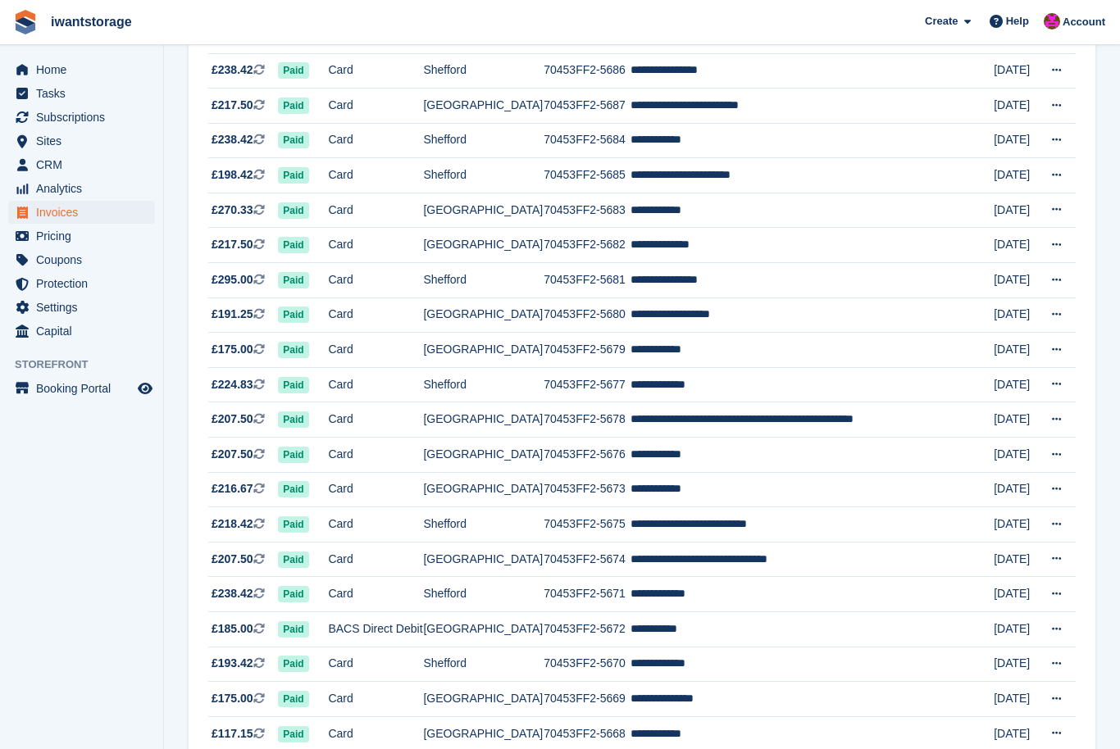
scroll to position [1299, 0]
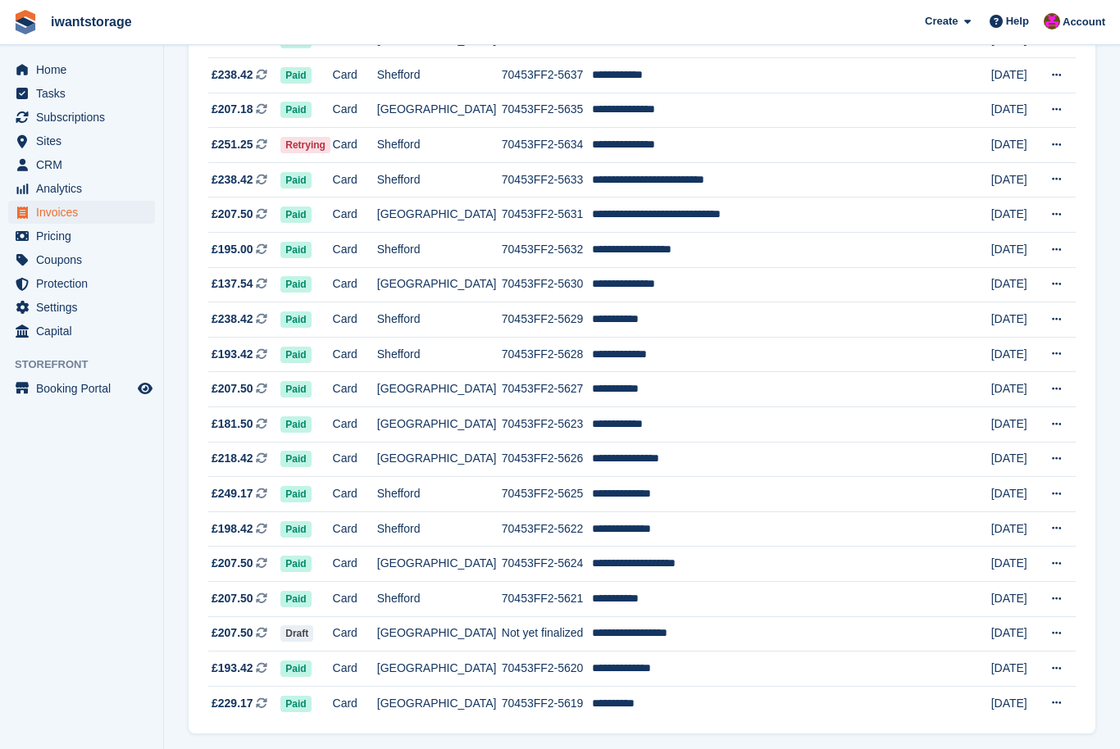
scroll to position [1299, 0]
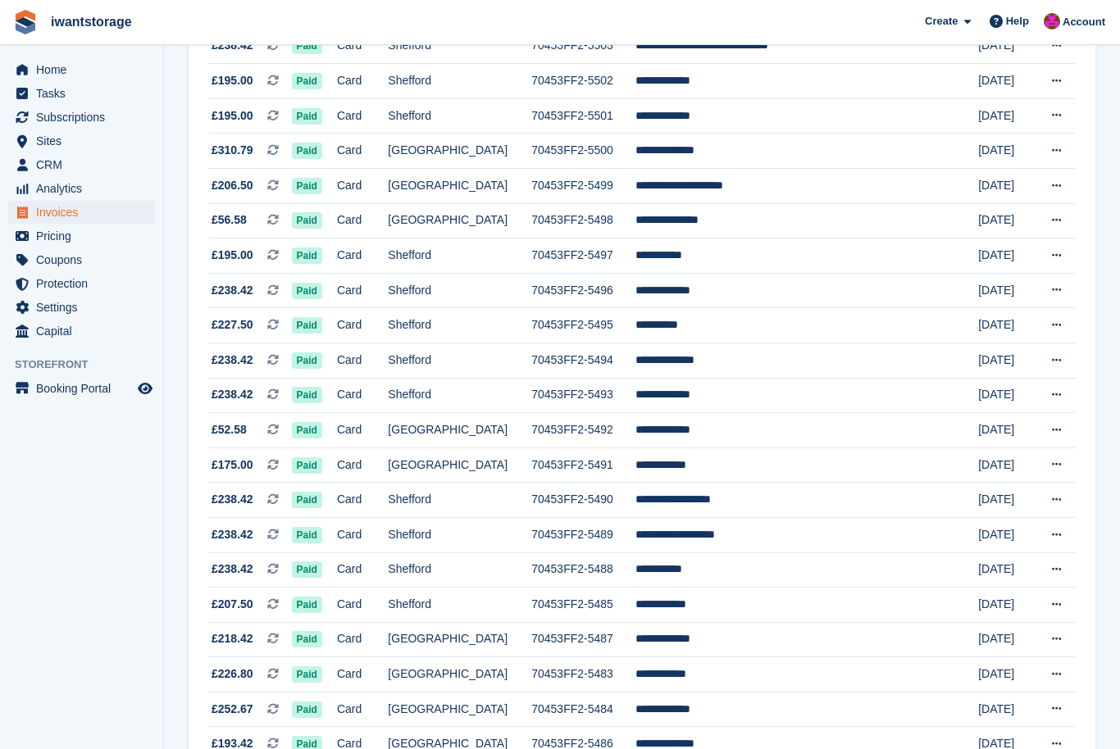
scroll to position [771, 0]
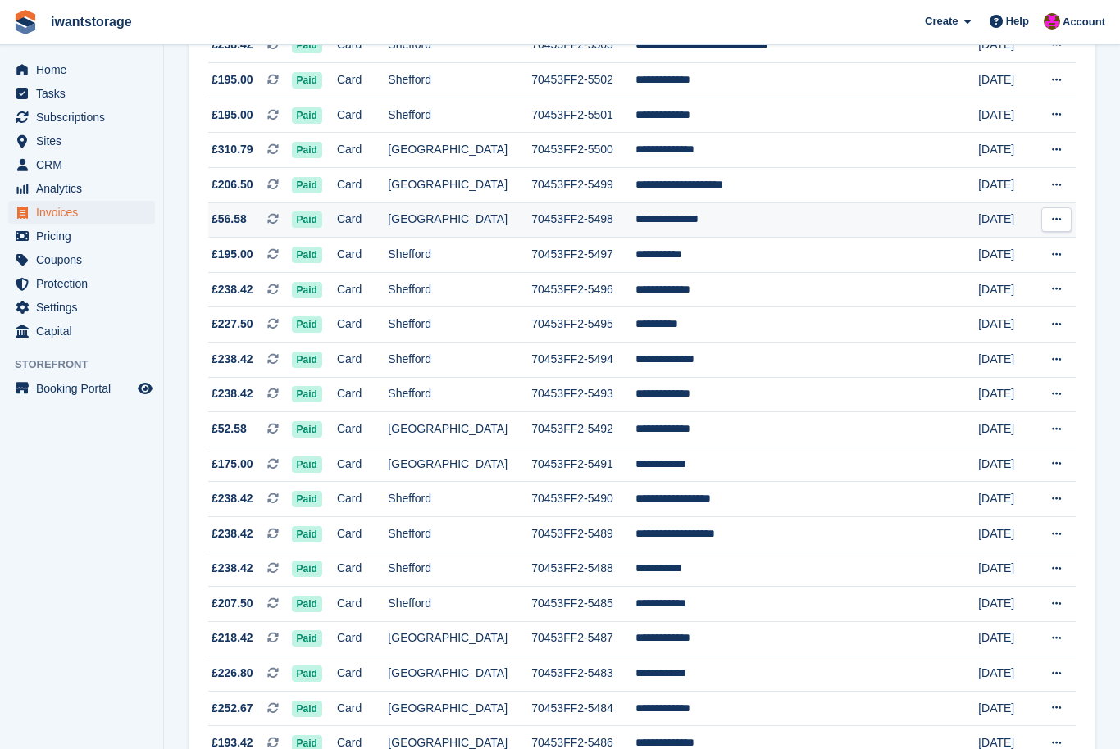
click at [715, 222] on td "**********" at bounding box center [795, 220] width 318 height 35
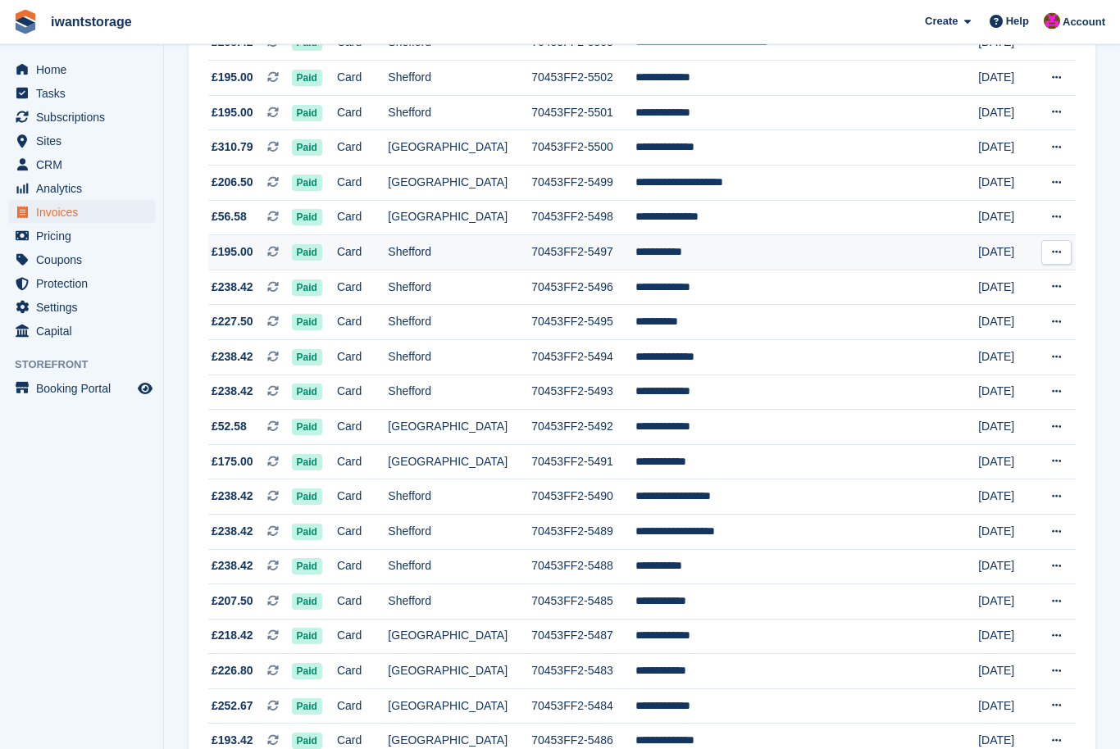
scroll to position [773, 0]
click at [700, 253] on td "**********" at bounding box center [795, 252] width 318 height 35
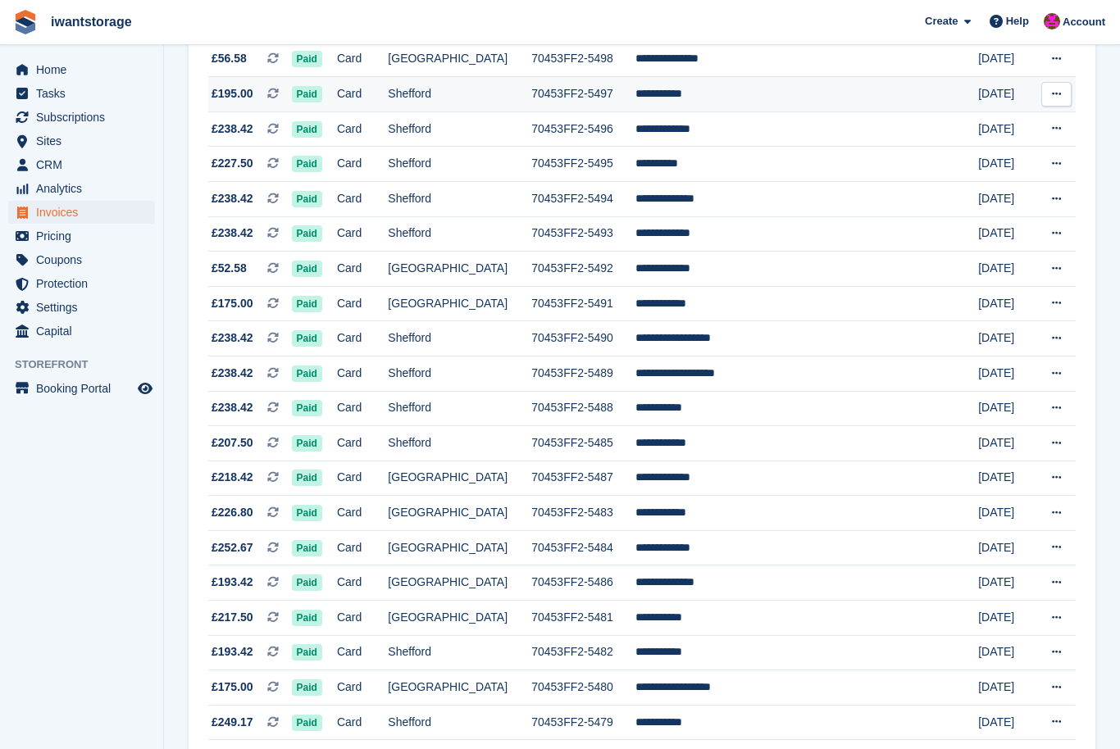
scroll to position [919, 0]
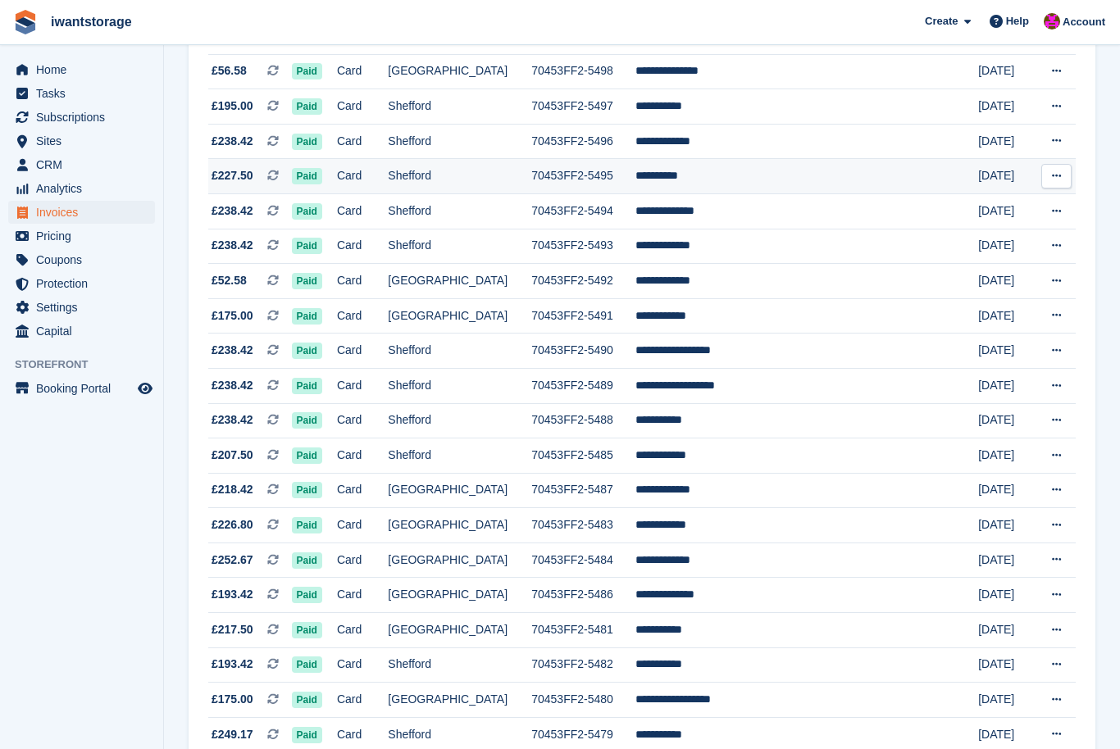
click at [680, 171] on td "**********" at bounding box center [795, 176] width 318 height 35
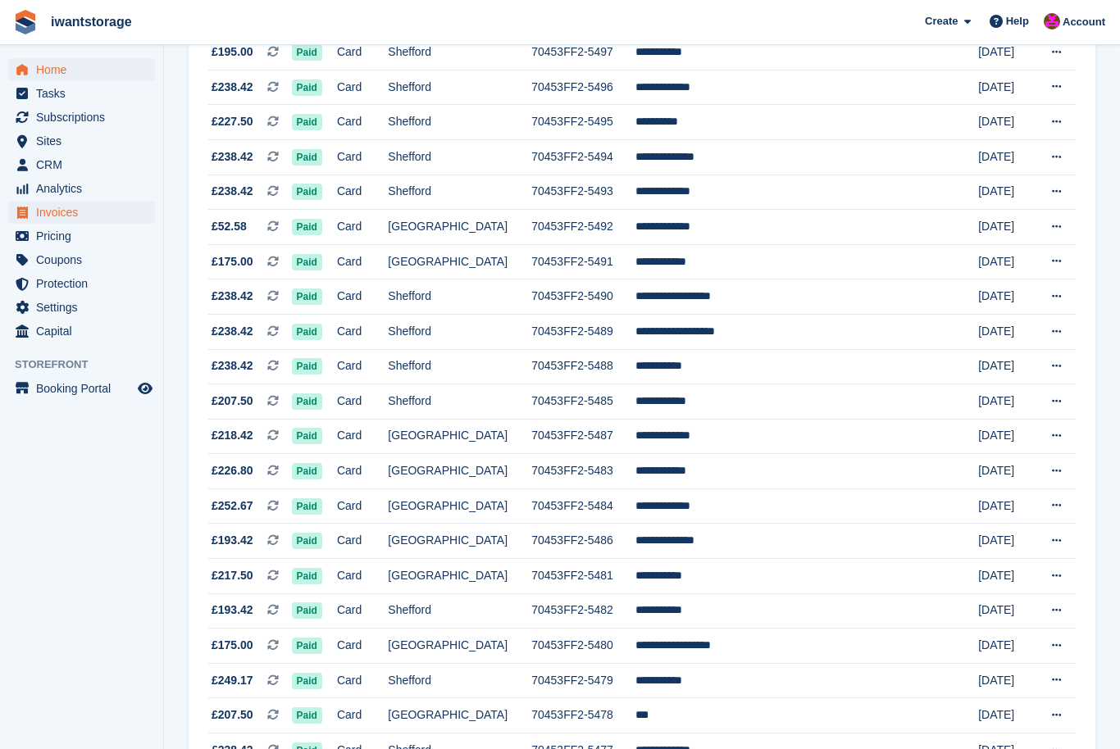
click at [23, 63] on span "menu" at bounding box center [22, 70] width 20 height 20
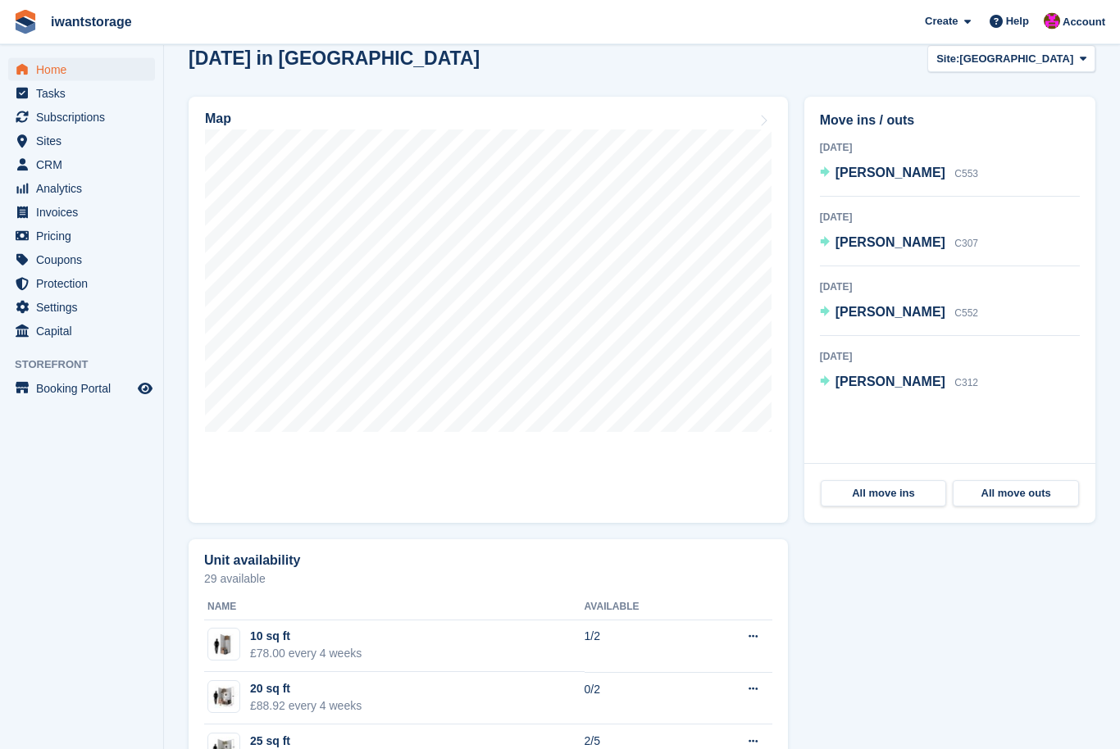
scroll to position [442, 0]
click at [1045, 71] on button "Site: Bedford" at bounding box center [1011, 58] width 168 height 27
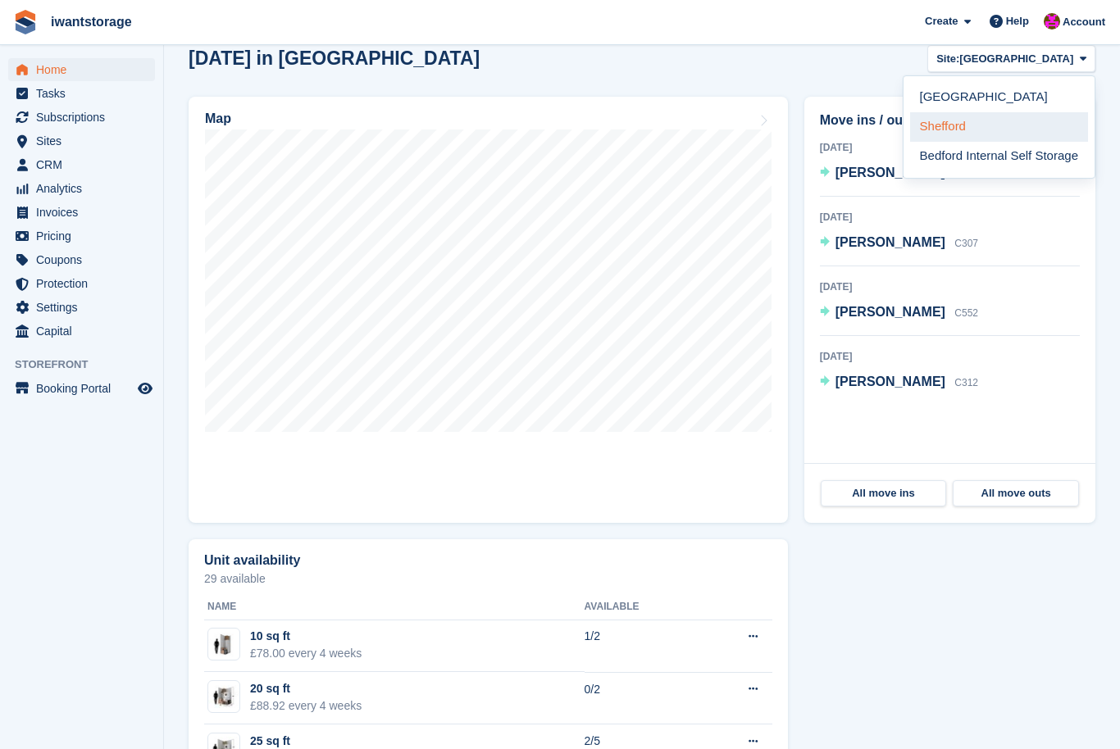
click at [963, 133] on link "Shefford" at bounding box center [999, 127] width 178 height 30
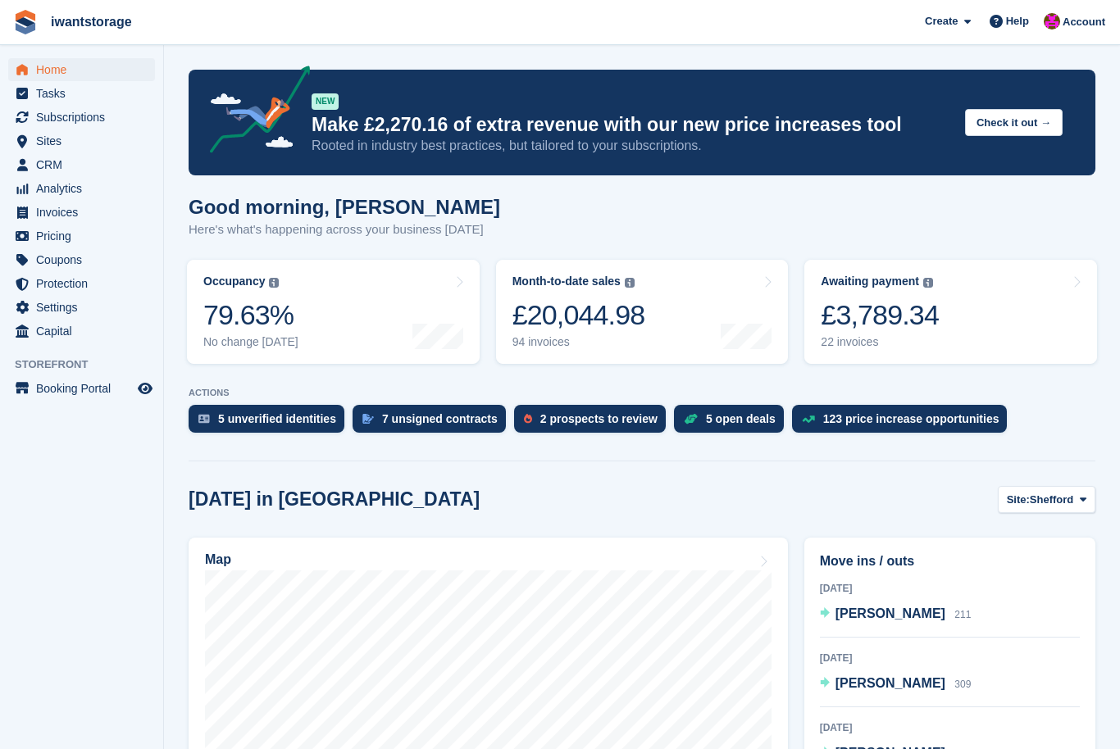
scroll to position [21, 0]
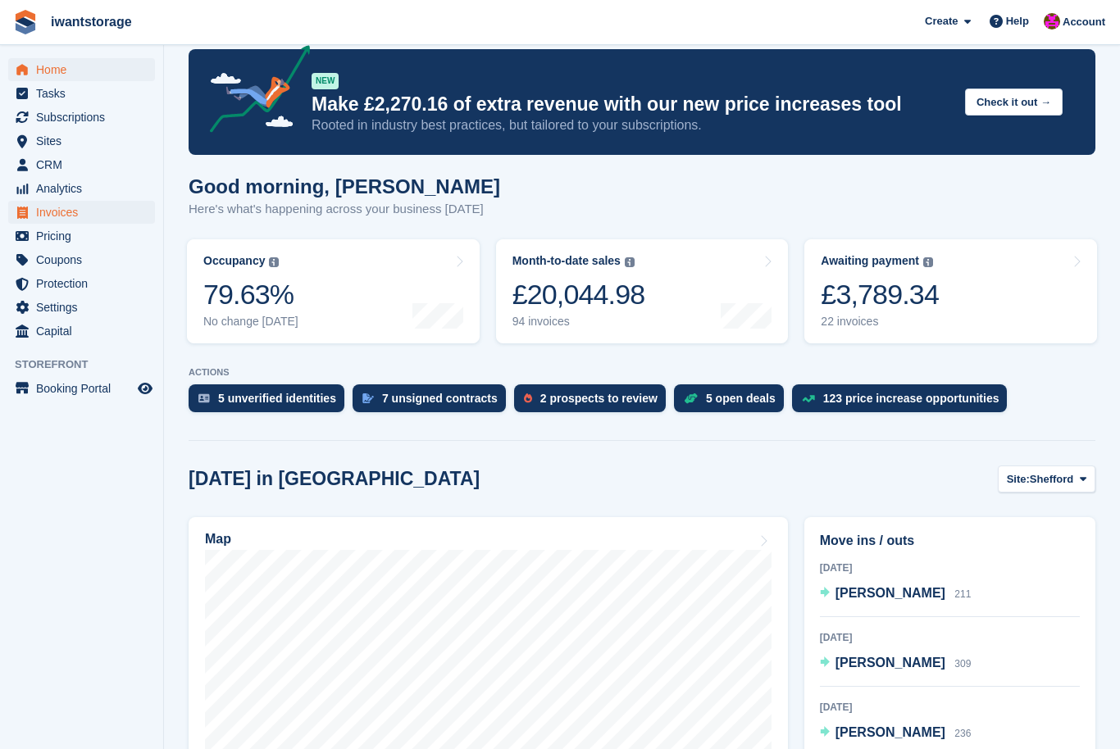
click at [26, 211] on icon "menu" at bounding box center [22, 213] width 11 height 12
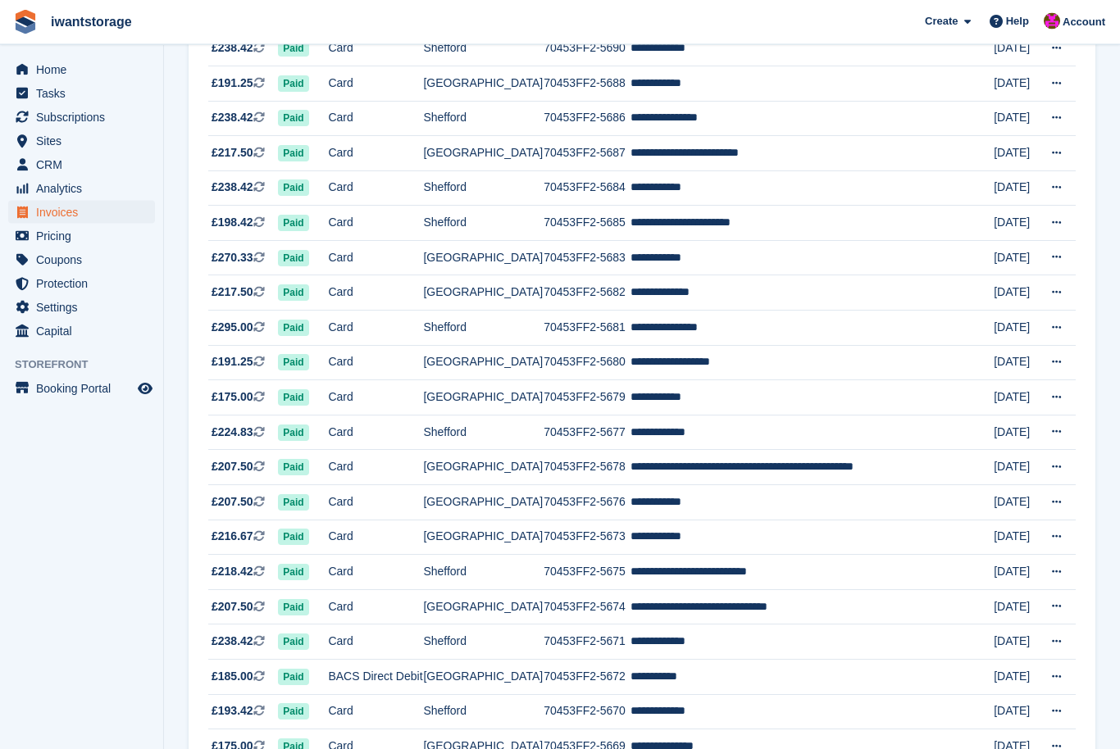
scroll to position [1299, 0]
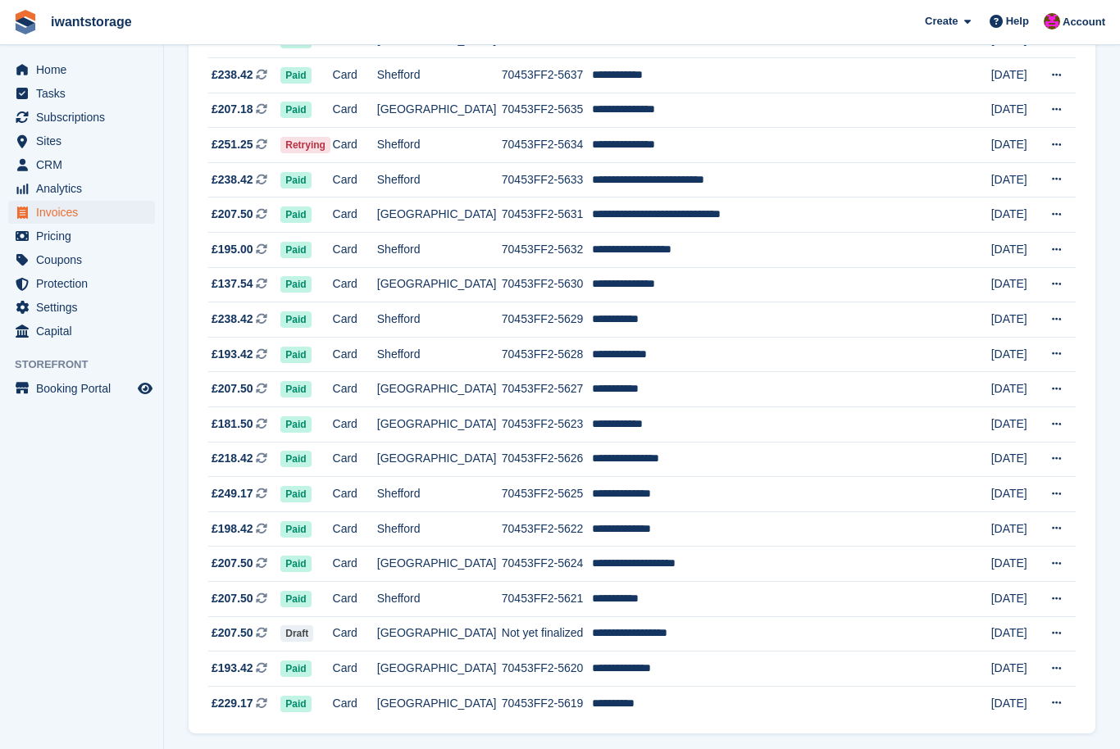
scroll to position [1299, 0]
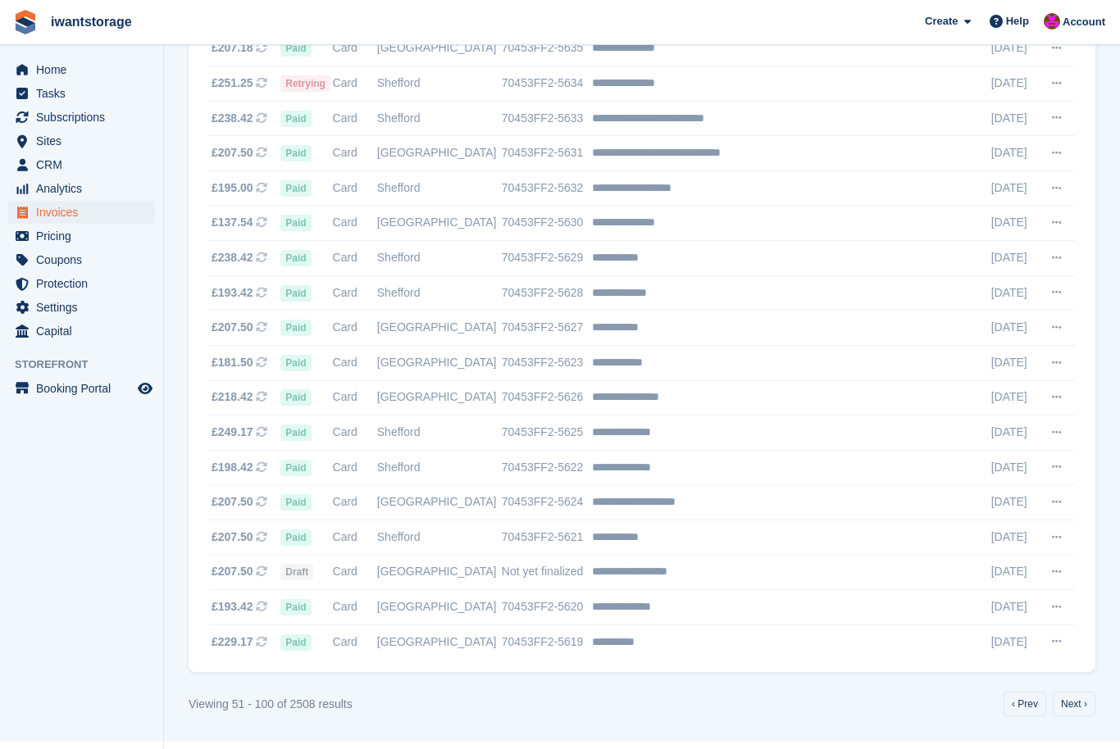
scroll to position [1435, 0]
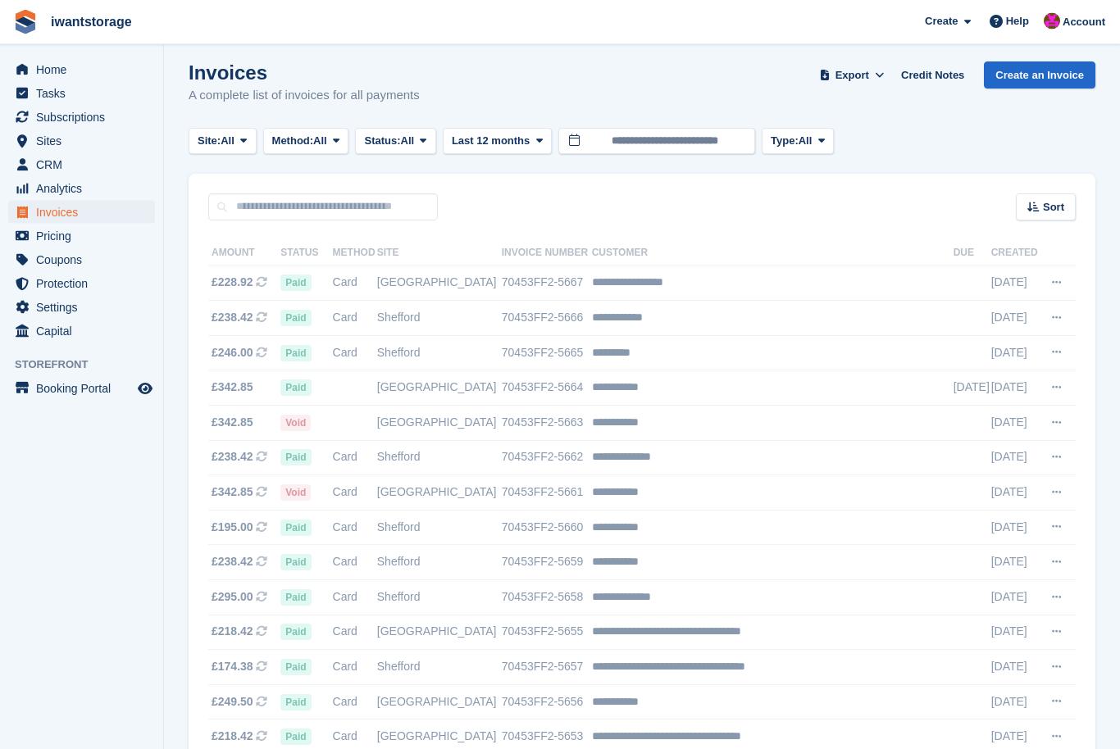
scroll to position [0, 0]
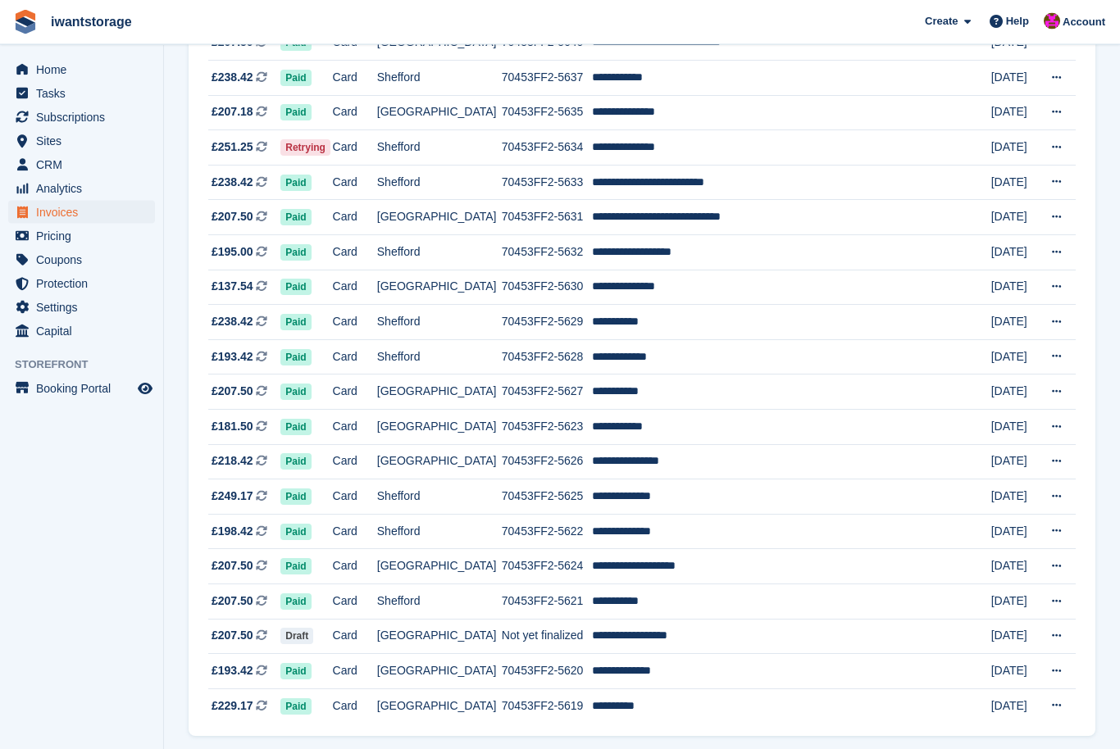
scroll to position [1299, 0]
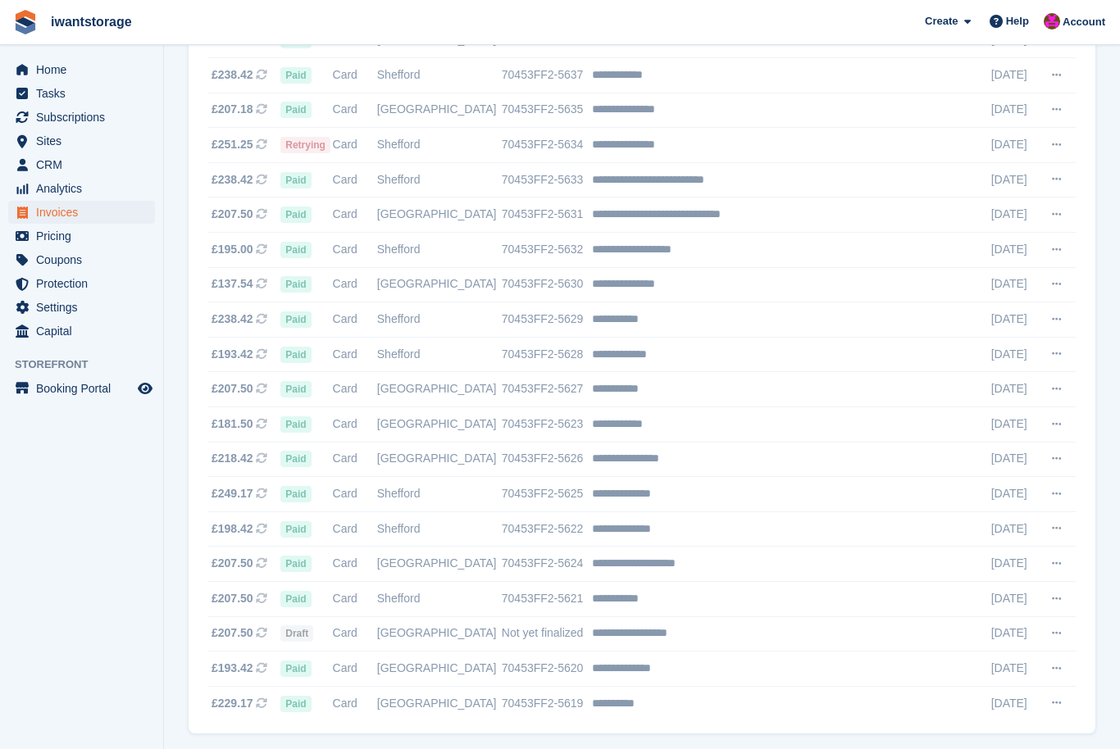
scroll to position [1299, 0]
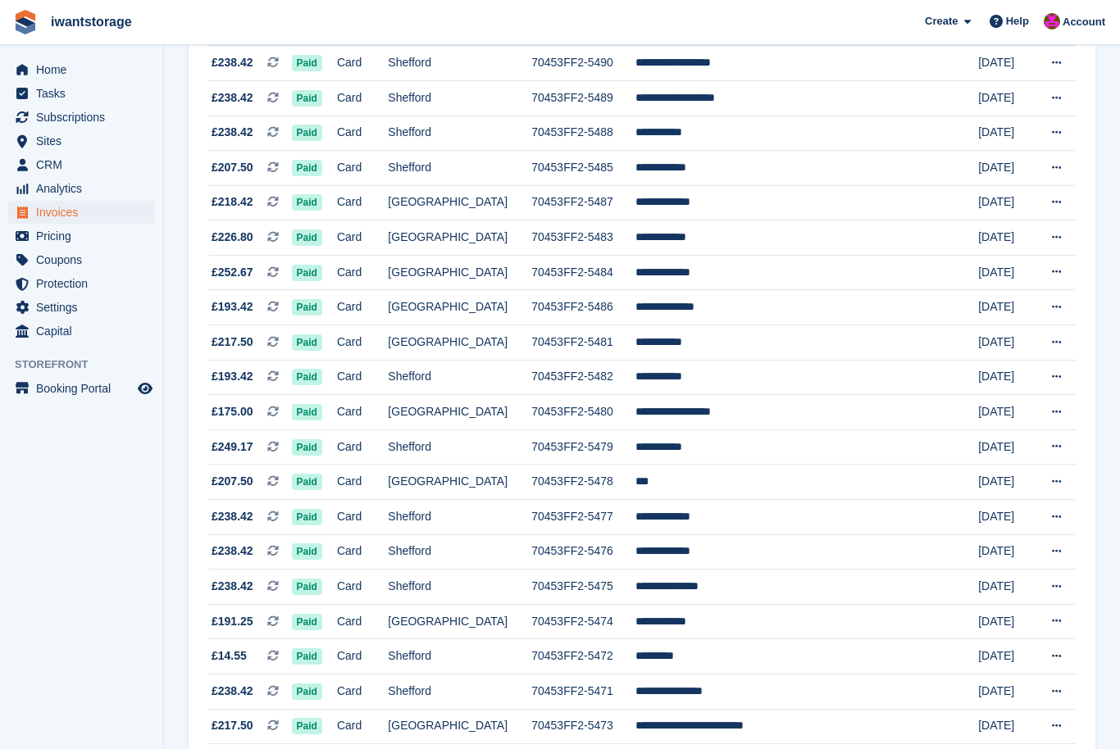
scroll to position [1299, 0]
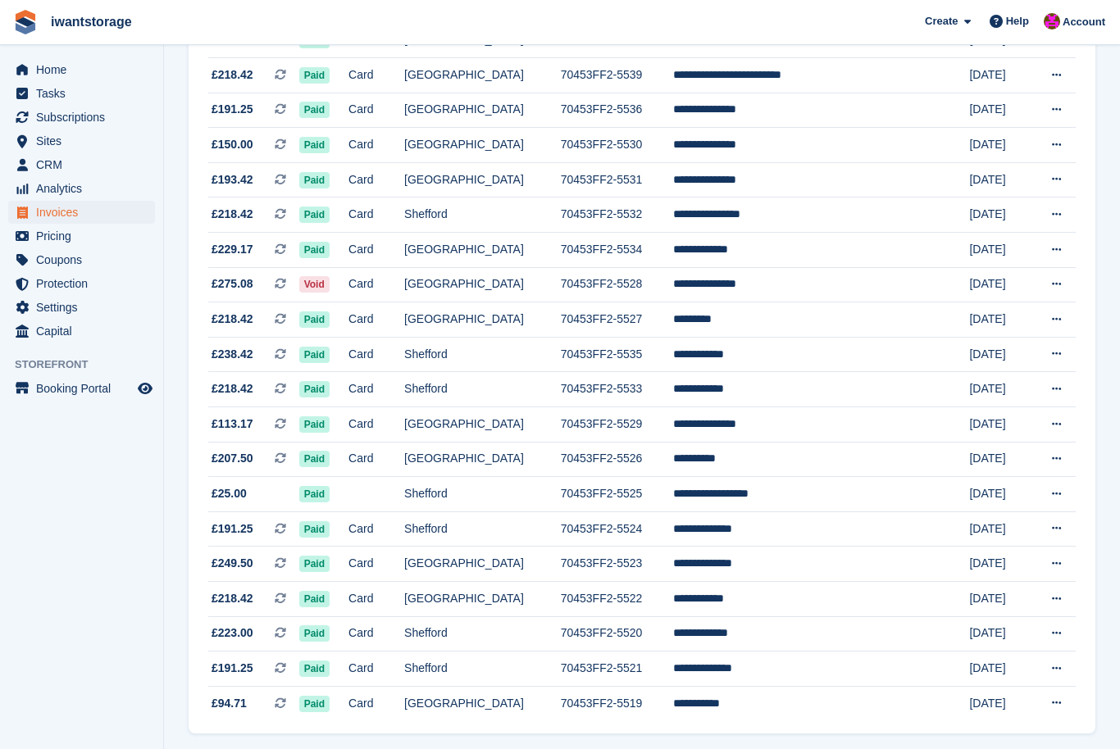
scroll to position [1299, 0]
